Goal: Navigation & Orientation: Understand site structure

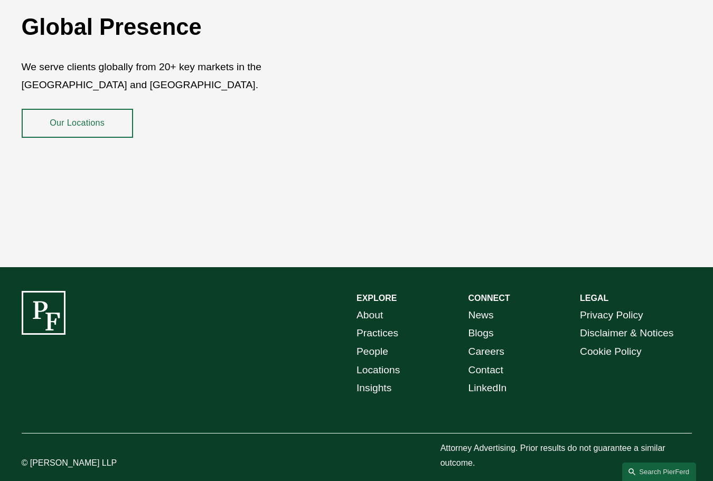
scroll to position [1825, 0]
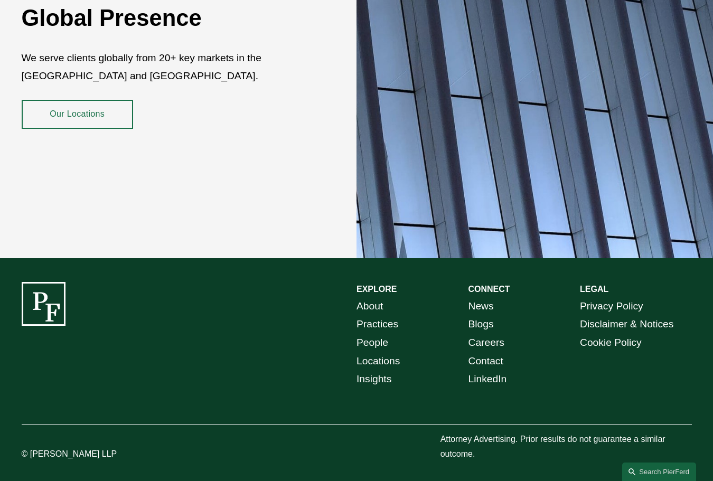
click at [239, 353] on div "EXPLORE CONNECT About Practices People Locations Insights News Blogs Careers Co…" at bounding box center [356, 372] width 713 height 180
click at [268, 340] on div "EXPLORE CONNECT About Practices People Locations Insights News Blogs Careers Co…" at bounding box center [356, 372] width 713 height 180
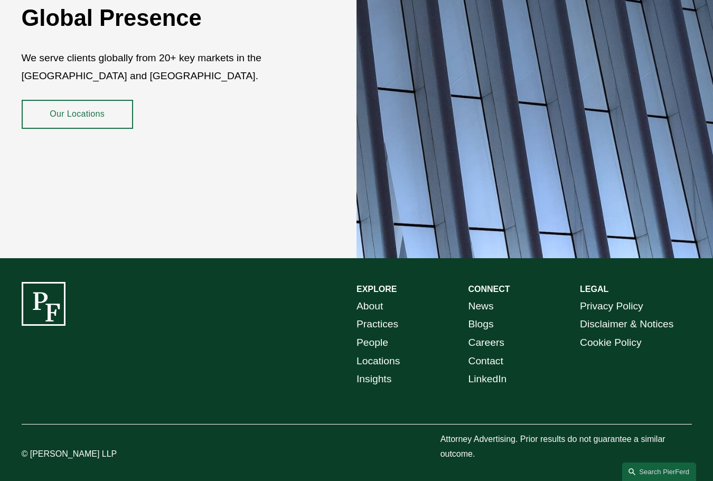
click at [268, 340] on div "EXPLORE CONNECT About Practices People Locations Insights News Blogs Careers Co…" at bounding box center [356, 372] width 713 height 180
click at [277, 396] on div "EXPLORE CONNECT About Practices People Locations Insights News Blogs Careers Co…" at bounding box center [356, 372] width 713 height 180
click at [248, 335] on div "EXPLORE CONNECT About Practices People Locations Insights News Blogs Careers Co…" at bounding box center [356, 372] width 713 height 180
click at [244, 326] on div "EXPLORE CONNECT About Practices People Locations Insights News Blogs Careers Co…" at bounding box center [356, 372] width 713 height 180
